Goal: Transaction & Acquisition: Purchase product/service

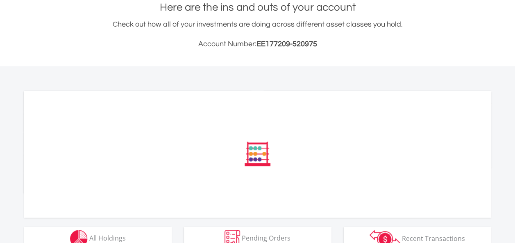
scroll to position [338, 0]
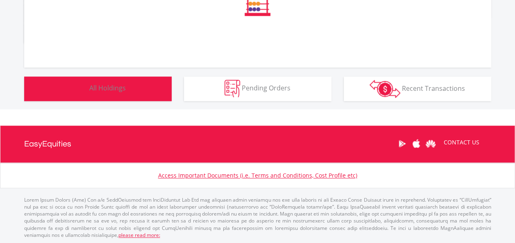
click at [142, 84] on button "Holdings All Holdings" at bounding box center [98, 89] width 148 height 25
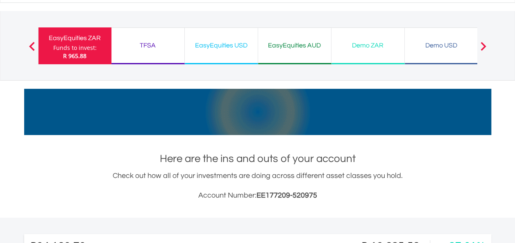
scroll to position [0, 0]
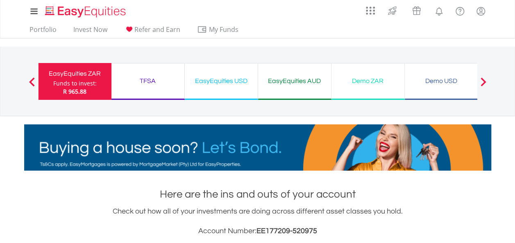
click at [136, 84] on div "TFSA" at bounding box center [147, 80] width 63 height 11
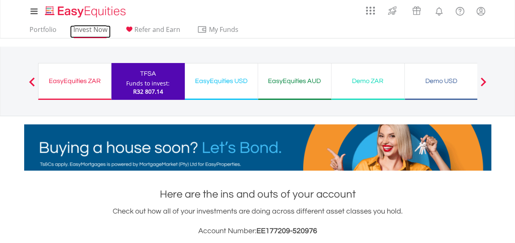
click at [98, 32] on link "Invest Now" at bounding box center [90, 31] width 41 height 13
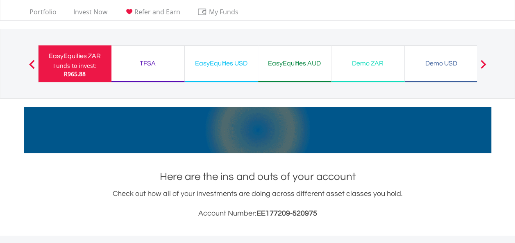
scroll to position [14, 0]
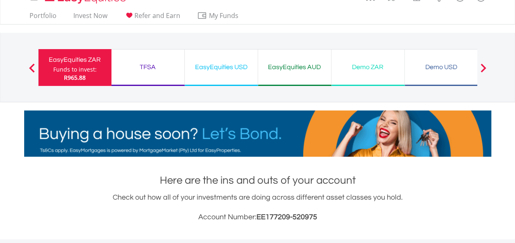
click at [141, 64] on div "TFSA" at bounding box center [147, 66] width 63 height 11
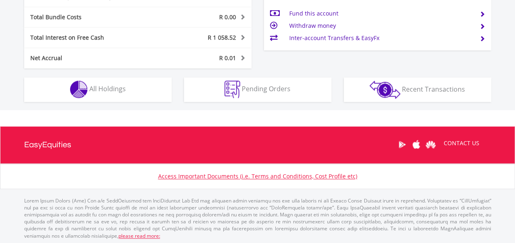
scroll to position [465, 0]
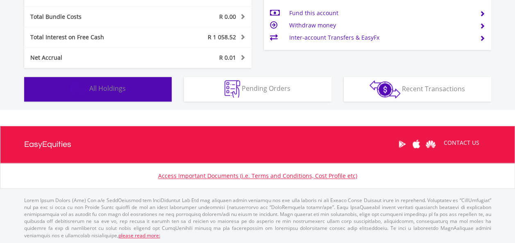
click at [145, 85] on button "Holdings All Holdings" at bounding box center [98, 89] width 148 height 25
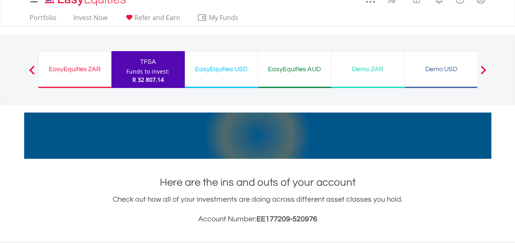
scroll to position [0, 0]
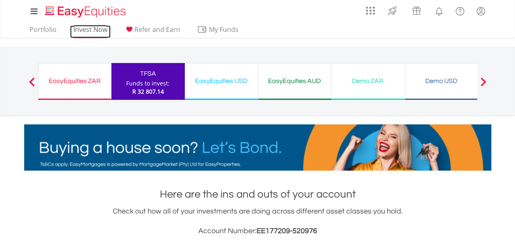
click at [85, 33] on link "Invest Now" at bounding box center [90, 31] width 41 height 13
